Goal: Register for event/course

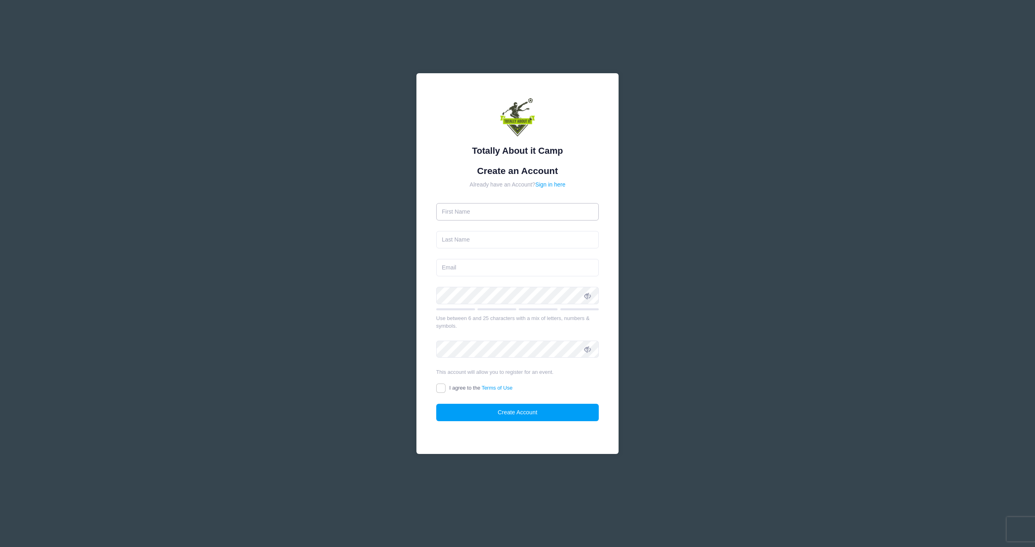
click at [493, 212] on input "text" at bounding box center [517, 211] width 163 height 17
type input "[PERSON_NAME]"
type input "[EMAIL_ADDRESS][DOMAIN_NAME]"
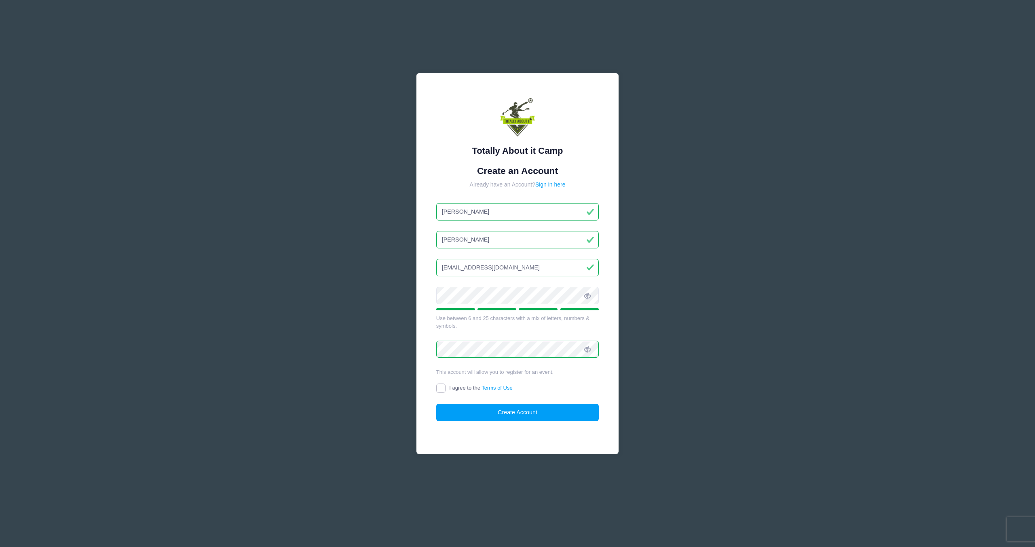
click at [442, 387] on input "I agree to the Terms of Use" at bounding box center [440, 387] width 9 height 9
checkbox input "true"
click at [492, 414] on button "Create Account" at bounding box center [517, 412] width 163 height 17
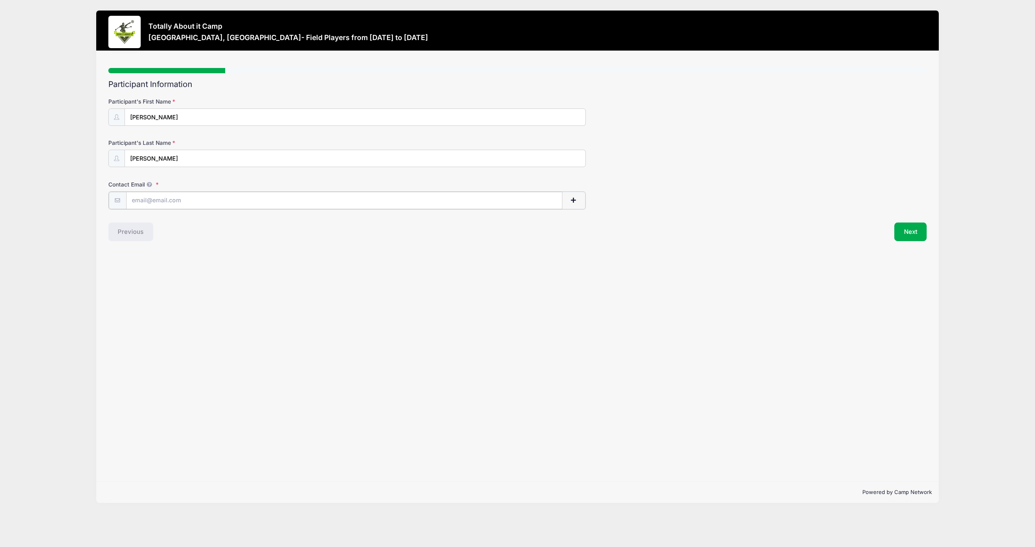
click at [210, 198] on input "Contact Email" at bounding box center [344, 200] width 436 height 17
type input "[EMAIL_ADDRESS][DOMAIN_NAME]"
click at [913, 233] on button "Next" at bounding box center [911, 231] width 33 height 19
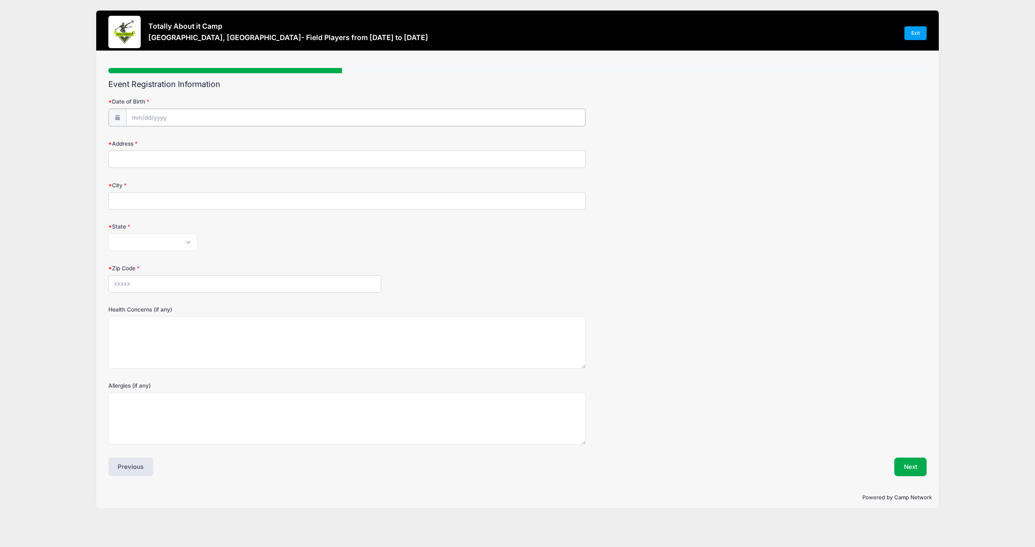
click at [174, 119] on input "Date of Birth" at bounding box center [355, 117] width 459 height 17
click at [148, 117] on input "Date of Birth" at bounding box center [355, 117] width 459 height 17
click at [198, 138] on input "2025" at bounding box center [202, 138] width 26 height 12
click at [210, 141] on span at bounding box center [213, 141] width 6 height 6
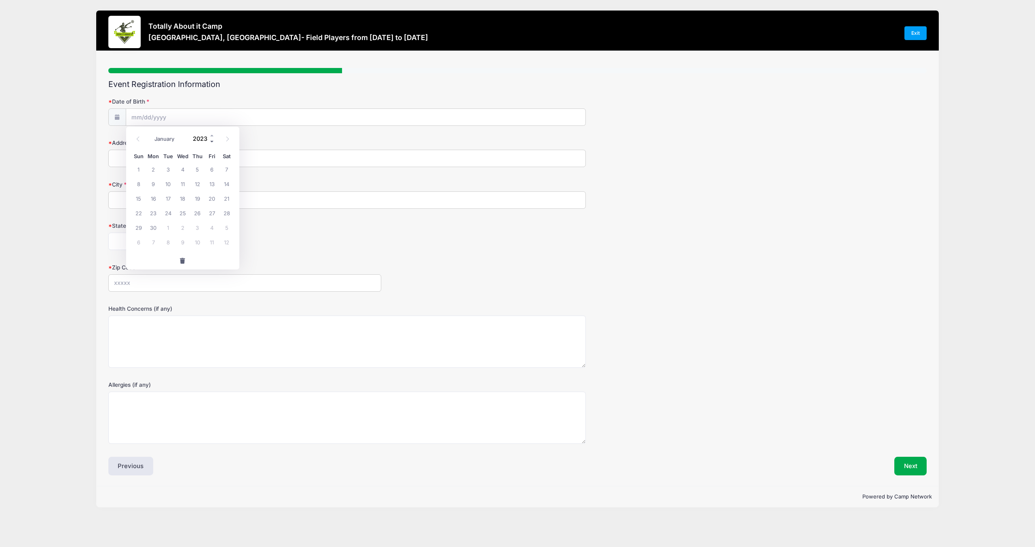
click at [210, 141] on span at bounding box center [213, 141] width 6 height 6
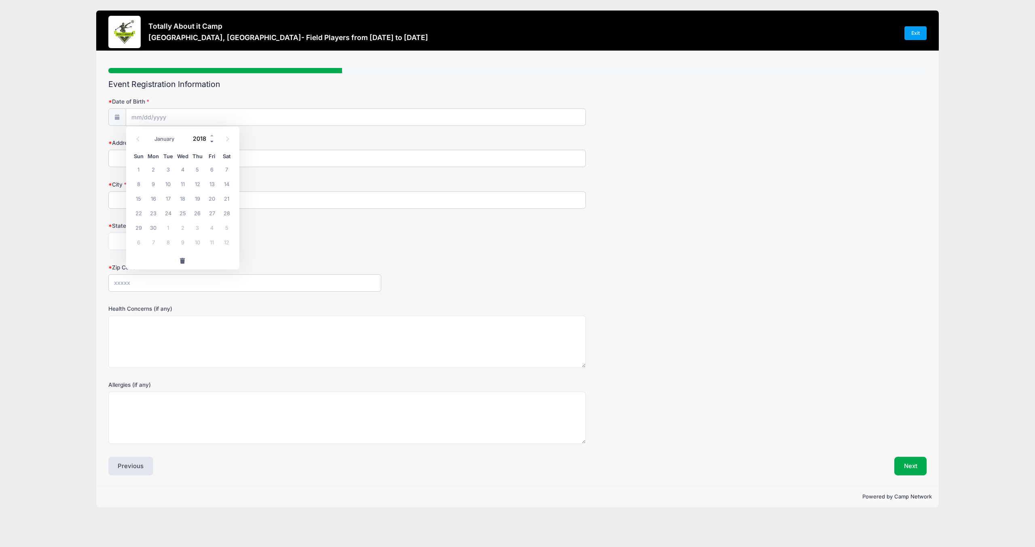
click at [210, 141] on span at bounding box center [213, 141] width 6 height 6
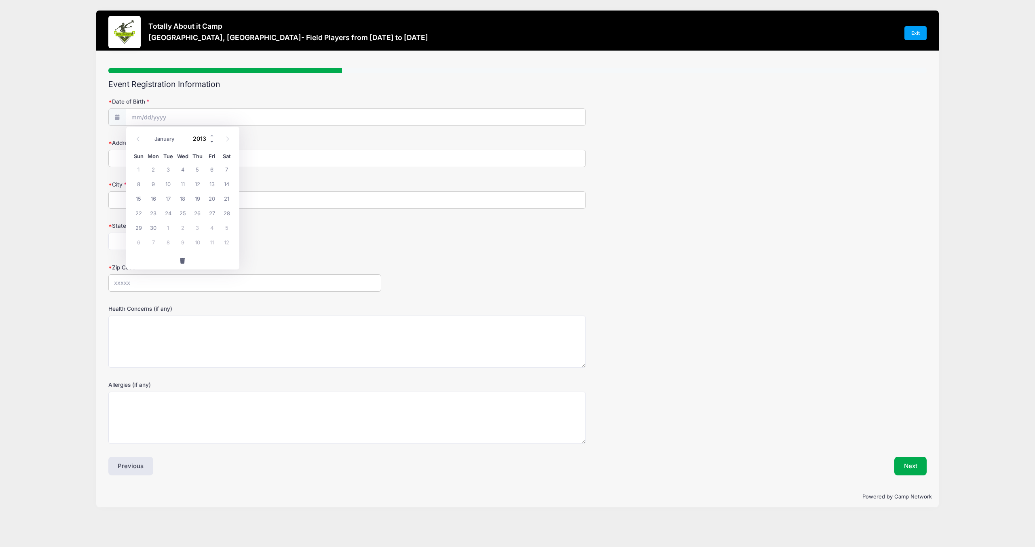
click at [210, 141] on span at bounding box center [213, 141] width 6 height 6
type input "2009"
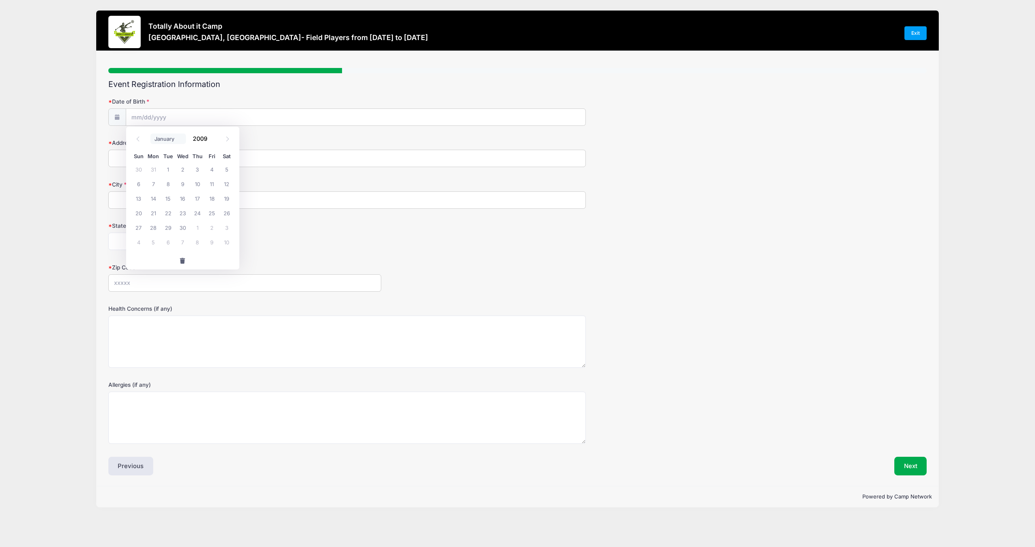
click at [170, 138] on select "January February March April May June July August September October November De…" at bounding box center [168, 138] width 36 height 11
select select "9"
click at [222, 195] on span "17" at bounding box center [227, 198] width 15 height 15
type input "10/17/2009"
click at [178, 160] on input "Address" at bounding box center [347, 158] width 478 height 17
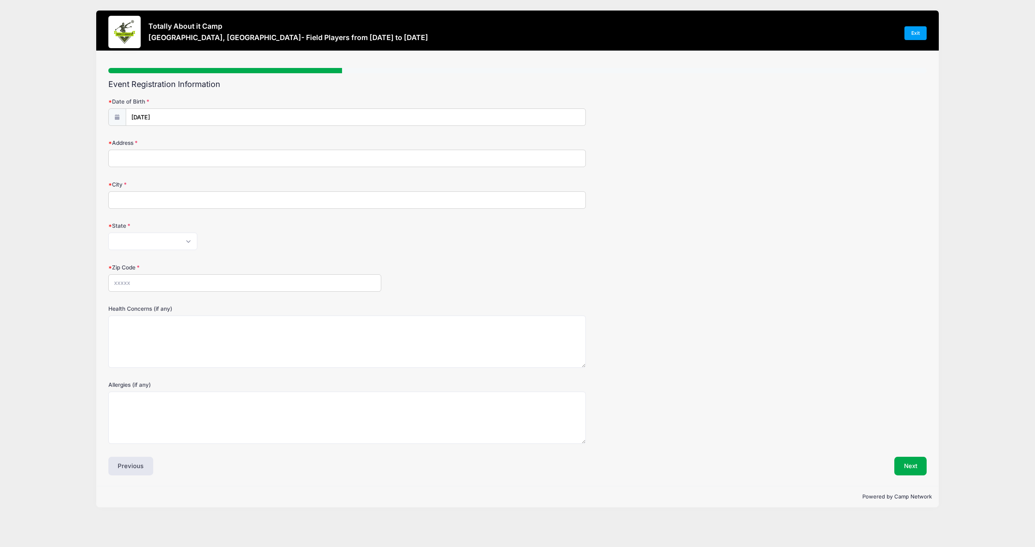
type input "6288 Ellingwood Point Way"
type input "Castle Rock"
select select "CO"
type input "80108"
click at [215, 330] on textarea "Health Concerns (if any)" at bounding box center [347, 341] width 478 height 52
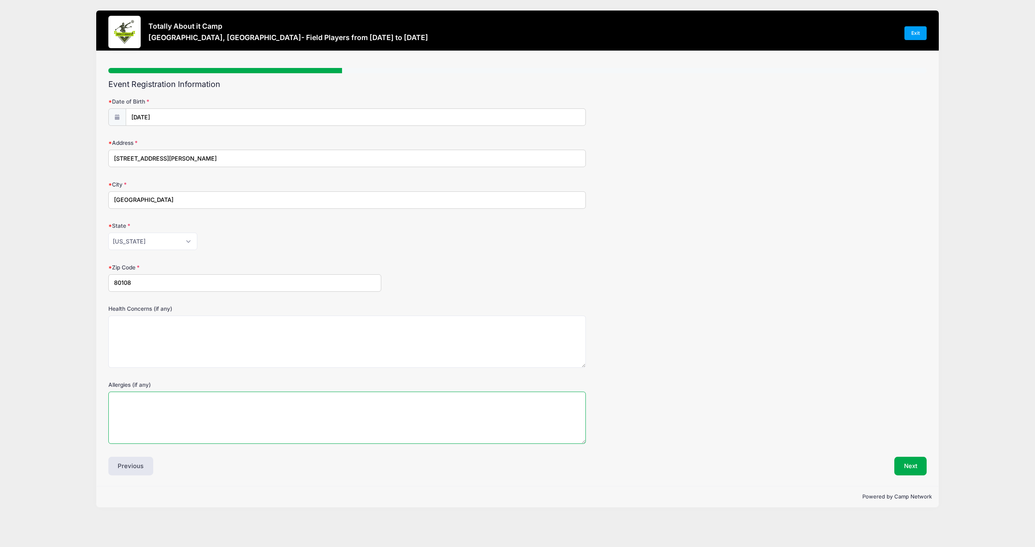
click at [178, 403] on textarea "Allergies (if any)" at bounding box center [347, 418] width 478 height 52
type textarea "Penicillin and cephalosporins"
click at [903, 467] on button "Next" at bounding box center [911, 466] width 33 height 19
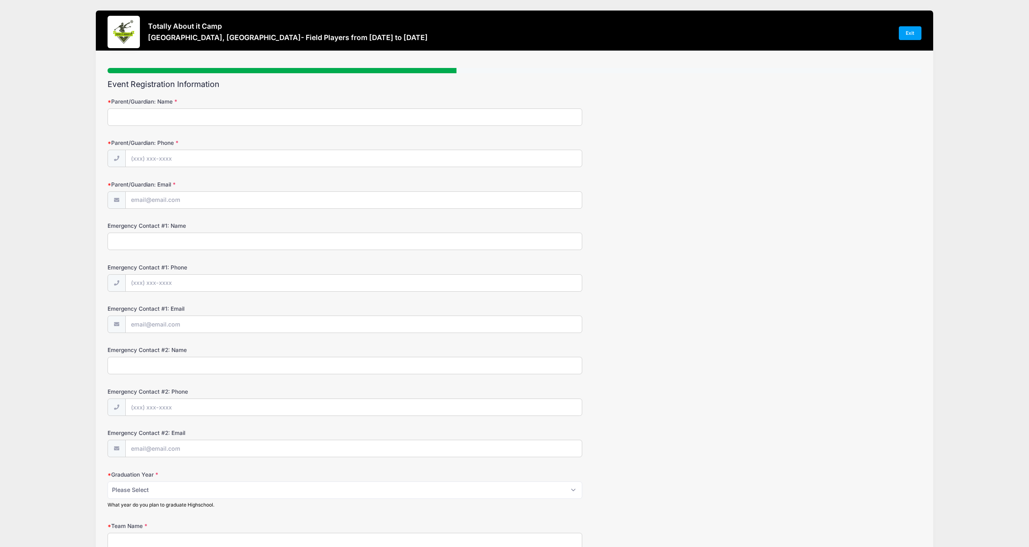
click at [337, 116] on input "Parent/Guardian: Name" at bounding box center [345, 116] width 475 height 17
type input "Becky Huser"
click at [207, 159] on input "Parent/Guardian: Phone" at bounding box center [354, 158] width 457 height 17
type input "(303) 877-3071"
type input "[EMAIL_ADDRESS][DOMAIN_NAME]"
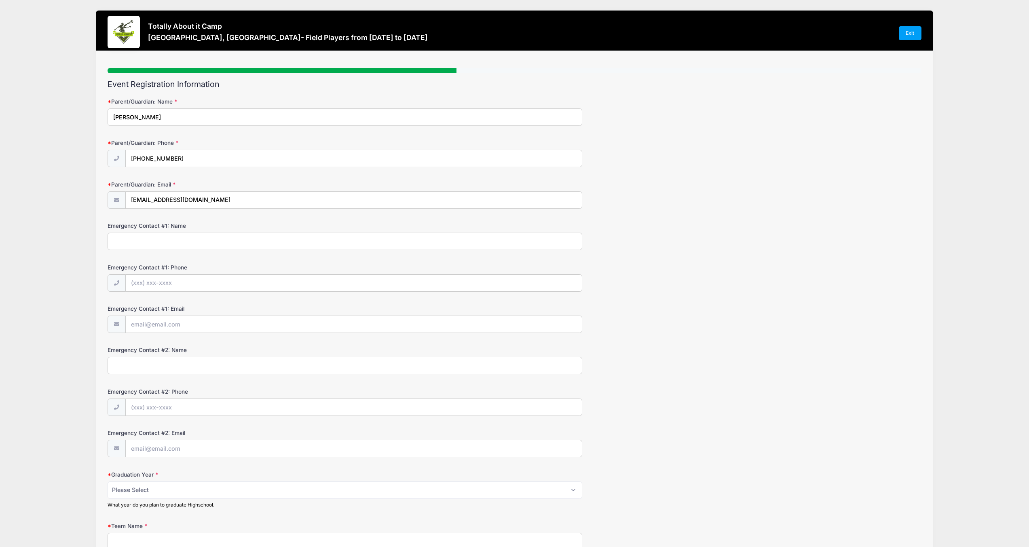
click at [178, 243] on input "Emergency Contact #1: Name" at bounding box center [345, 241] width 475 height 17
type input "chris huser"
click at [186, 289] on input "Emergency Contact #1: Phone" at bounding box center [354, 283] width 457 height 17
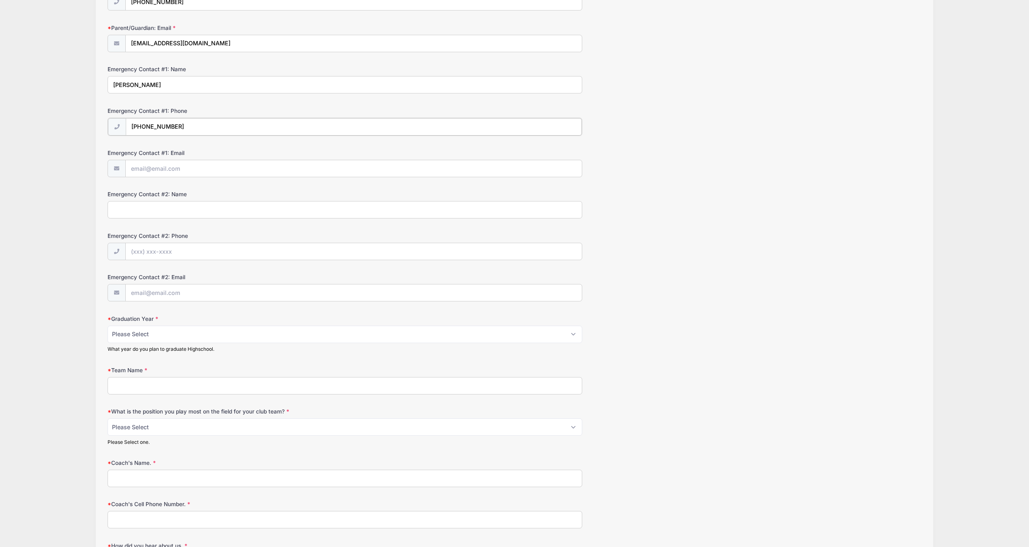
type input "(303) 877-2440"
click at [159, 335] on select "Please Select 2025 2026 2027 2028 2029 2030" at bounding box center [345, 333] width 475 height 17
select select "2028"
click at [148, 386] on input "Team Name" at bounding box center [345, 384] width 475 height 17
type input "Real Colorado ECNL 10"
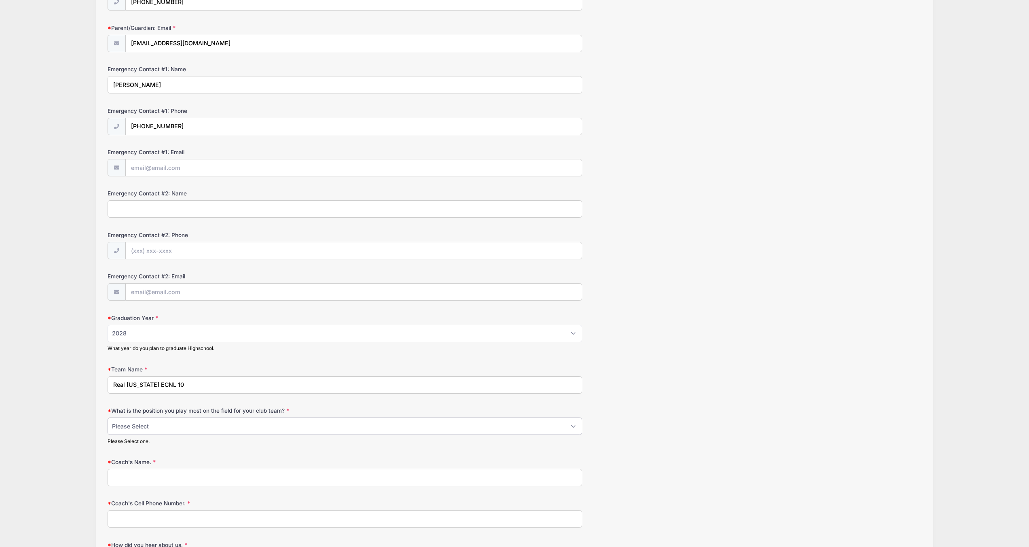
click at [159, 428] on select "Please Select 1-GK 2-RB 3-LB 4-CB 5-CB 6-DCM 7- Right Winger 8- CM 9-Striker 10…" at bounding box center [345, 425] width 475 height 17
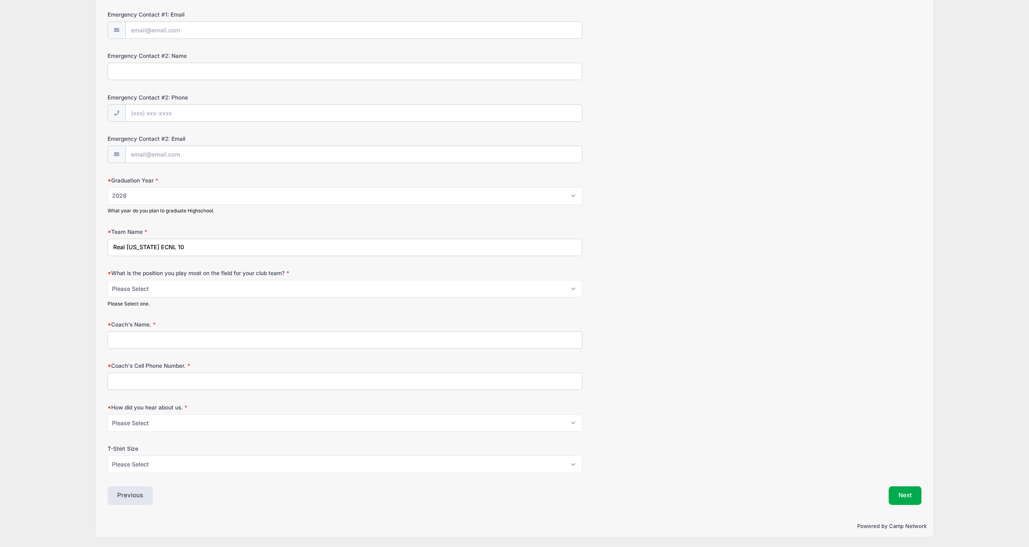
click at [204, 336] on input "Coach's Name." at bounding box center [345, 339] width 475 height 17
type input "Massimo McGuire"
click at [195, 386] on input "Coach's Cell Phone Number." at bounding box center [345, 380] width 475 height 17
click at [144, 284] on select "Please Select 1-GK 2-RB 3-LB 4-CB 5-CB 6-DCM 7- Right Winger 8- CM 9-Striker 10…" at bounding box center [345, 288] width 475 height 17
select select "4-CB"
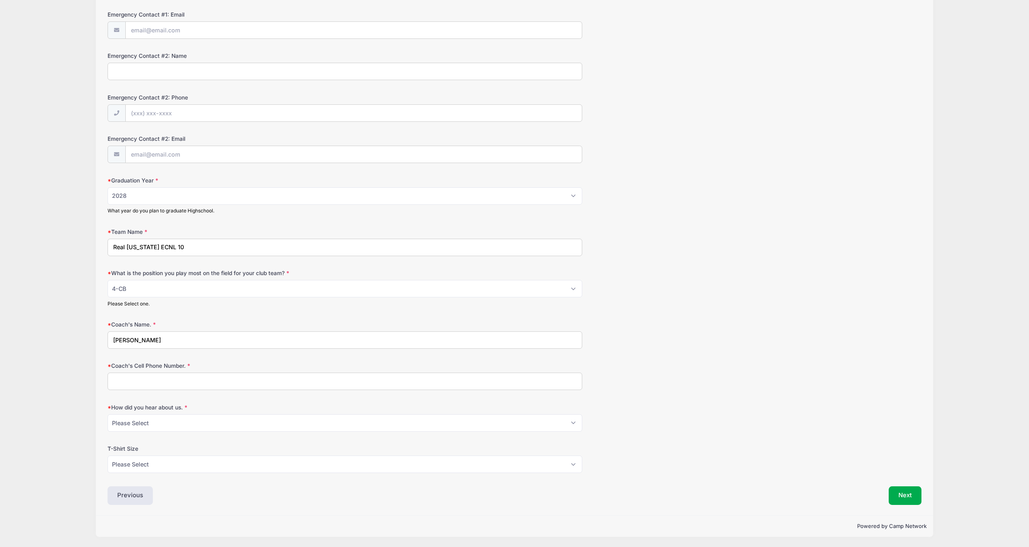
click at [148, 387] on input "Coach's Cell Phone Number." at bounding box center [345, 380] width 475 height 17
type input "9136878021"
click at [150, 425] on select "Please Select Email Website Friend Coach Facebook Top Drawer Soccer Instagram O…" at bounding box center [345, 422] width 475 height 17
select select "Friend"
click at [159, 463] on select "Please Select YL AS AM AL AXL" at bounding box center [345, 463] width 475 height 17
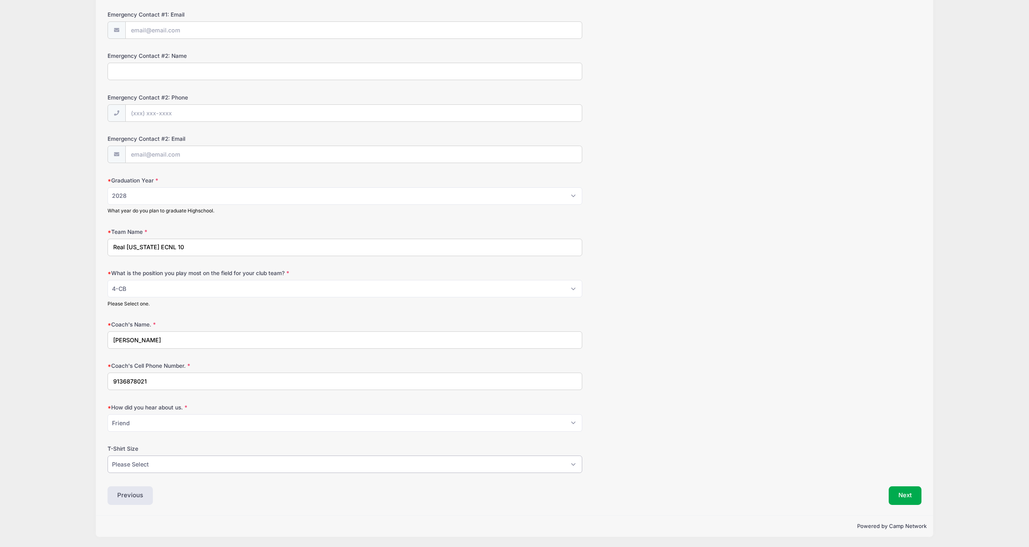
select select "AM"
click at [910, 503] on button "Next" at bounding box center [905, 495] width 33 height 19
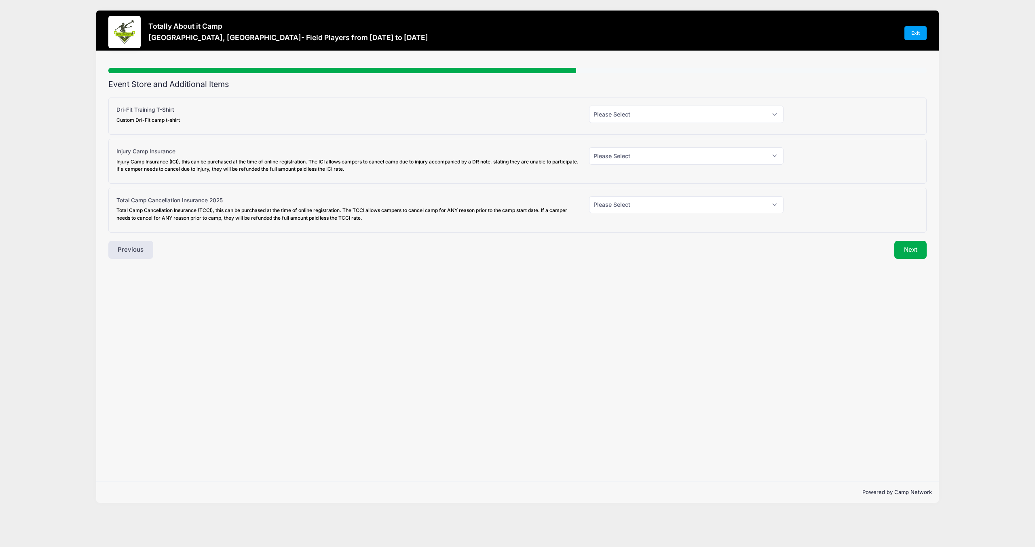
scroll to position [0, 0]
click at [613, 113] on select "Please Select Yes (+$30.00) No" at bounding box center [686, 114] width 195 height 17
click at [767, 107] on select "Please Select Yes (+$30.00) No" at bounding box center [686, 114] width 195 height 17
select select "0"
click at [725, 159] on select "Please Select Yes (+$45.00) No" at bounding box center [686, 155] width 195 height 17
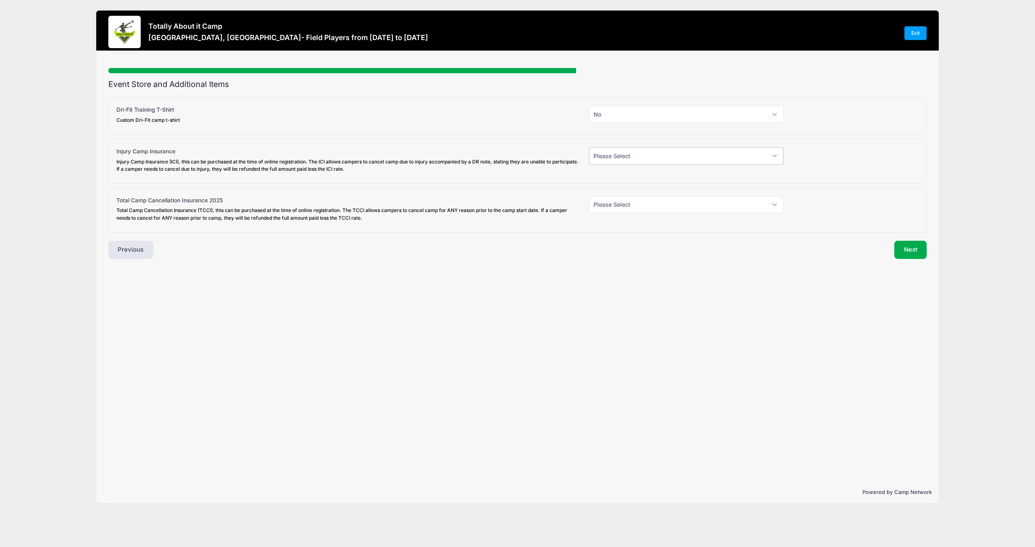
select select "0"
click at [669, 204] on select "Please Select Yes (+$95.00) No" at bounding box center [686, 204] width 195 height 17
select select "0"
click at [917, 250] on button "Next" at bounding box center [911, 250] width 33 height 19
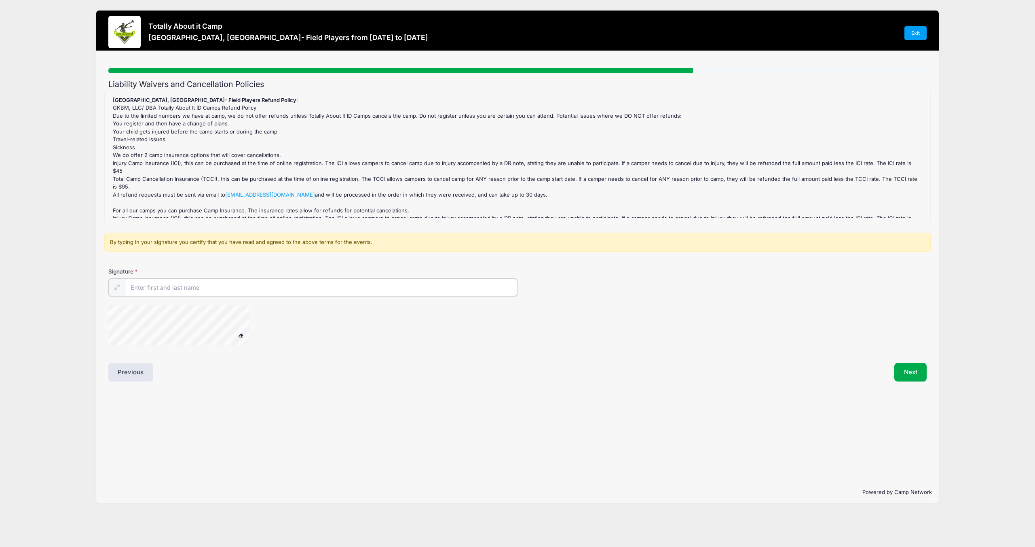
click at [239, 291] on input "Signature" at bounding box center [321, 287] width 392 height 17
click at [172, 286] on input "Signature" at bounding box center [321, 287] width 392 height 17
type input "B"
type input "Rebecca Huser"
click at [915, 367] on button "Next" at bounding box center [911, 371] width 33 height 19
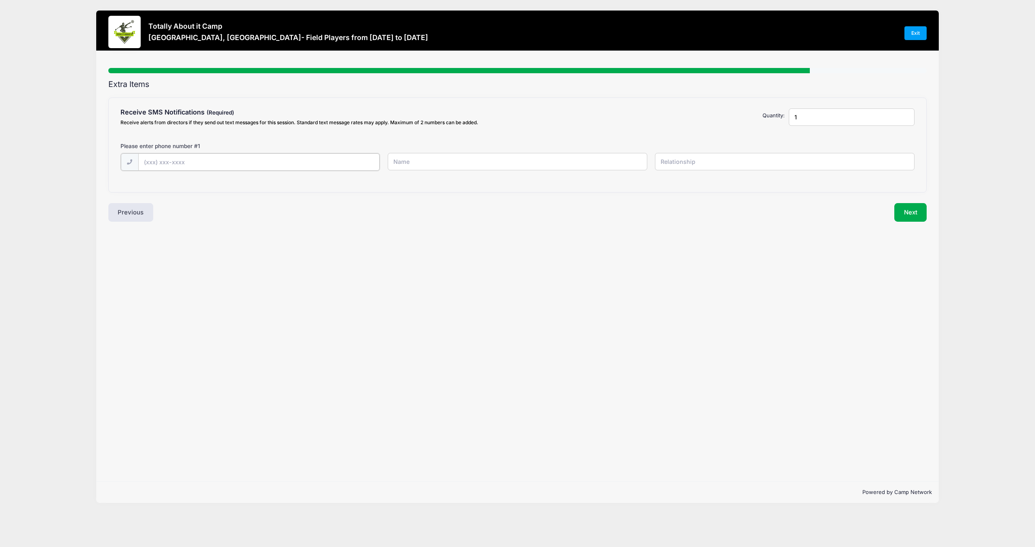
click at [172, 164] on input "text" at bounding box center [258, 161] width 241 height 17
type input "(303) 877-3071"
click at [425, 167] on input "text" at bounding box center [518, 161] width 260 height 17
type input "Becky Huser"
type input "mom"
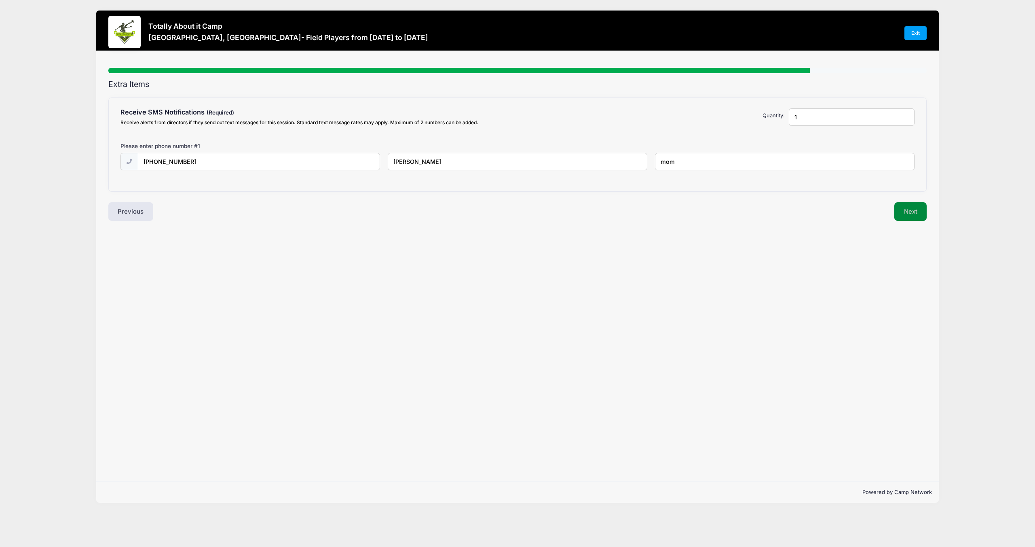
click at [907, 217] on button "Next" at bounding box center [911, 211] width 33 height 19
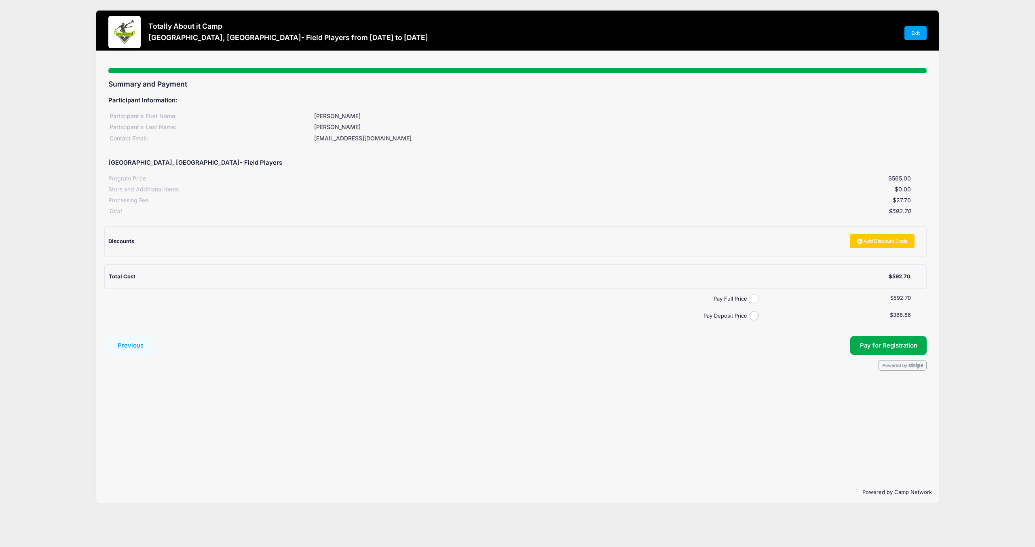
click at [754, 298] on input "Pay Full Price" at bounding box center [754, 298] width 9 height 9
radio input "true"
click at [912, 347] on button "Pay for Registration" at bounding box center [889, 345] width 77 height 19
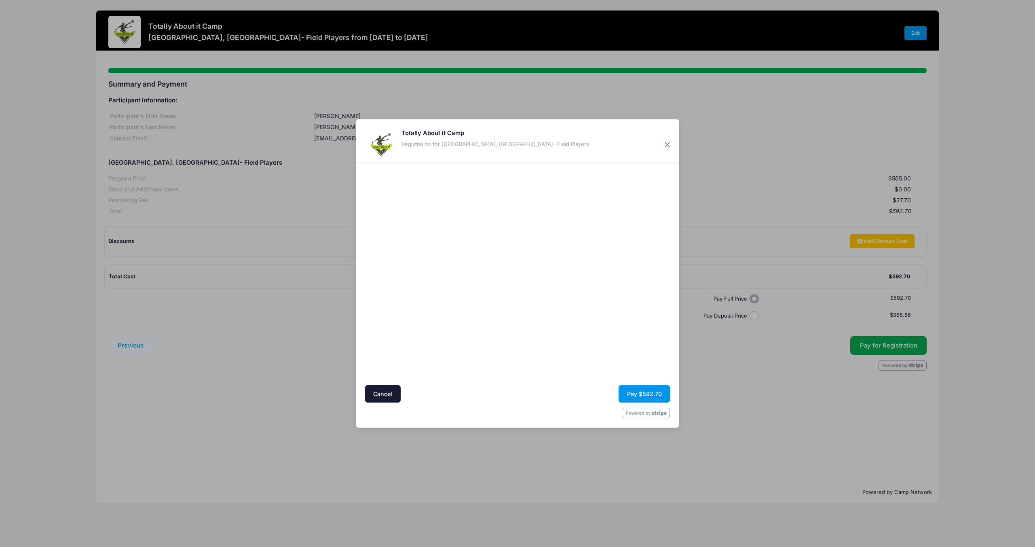
click at [643, 395] on button "Pay $592.70" at bounding box center [644, 393] width 51 height 17
